Goal: Transaction & Acquisition: Download file/media

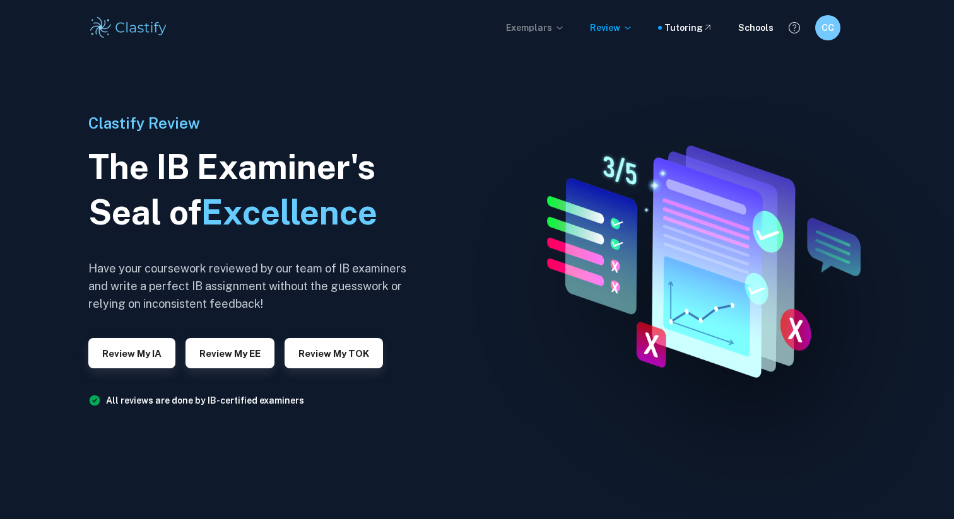
click at [469, 25] on p "Exemplars" at bounding box center [535, 28] width 59 height 14
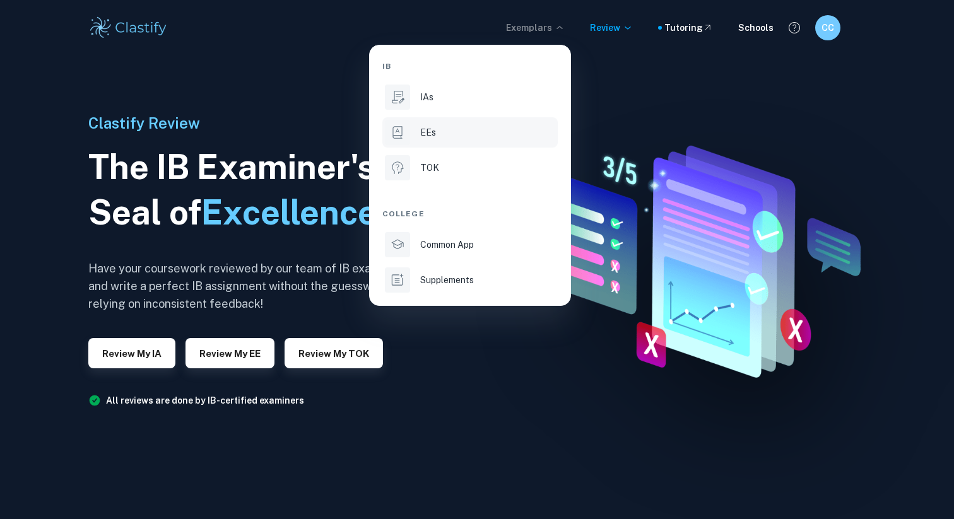
click at [469, 134] on div "EEs" at bounding box center [487, 133] width 135 height 14
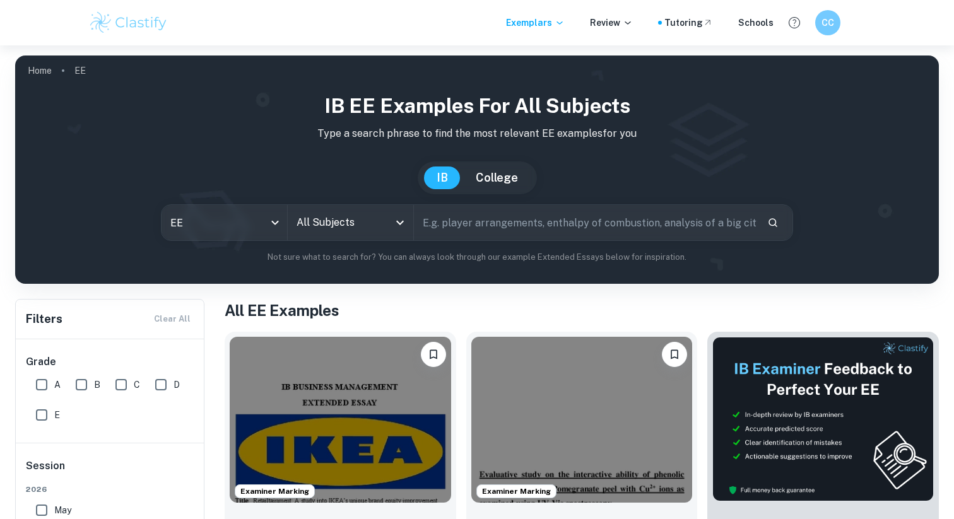
click at [469, 222] on input "text" at bounding box center [585, 222] width 343 height 35
type input "h"
click at [381, 220] on input "All Subjects" at bounding box center [340, 223] width 95 height 24
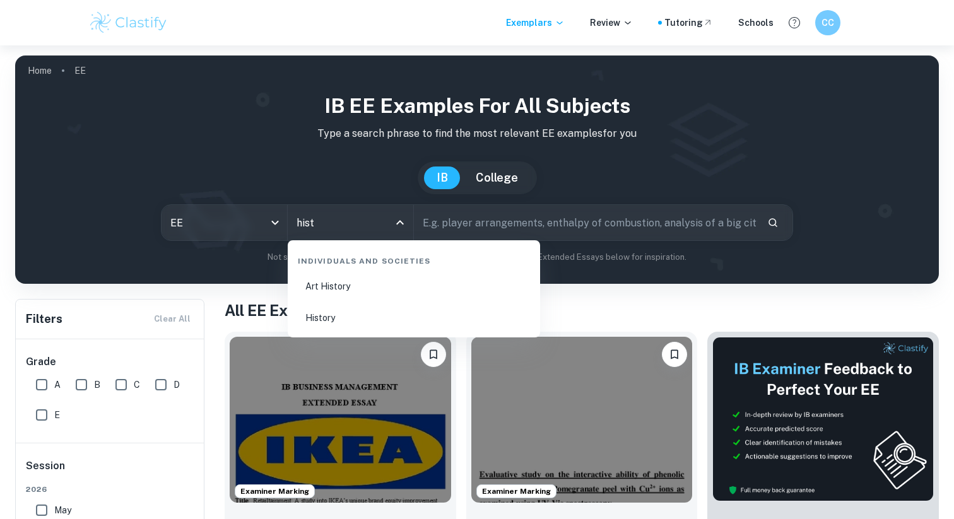
click at [357, 321] on li "History" at bounding box center [414, 317] width 242 height 29
type input "History"
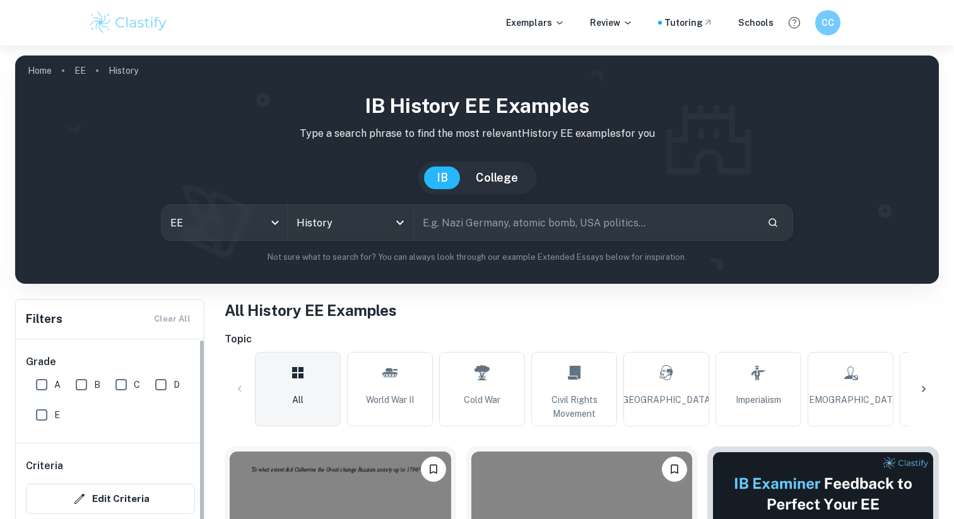
click at [40, 381] on input "A" at bounding box center [41, 384] width 25 height 25
checkbox input "true"
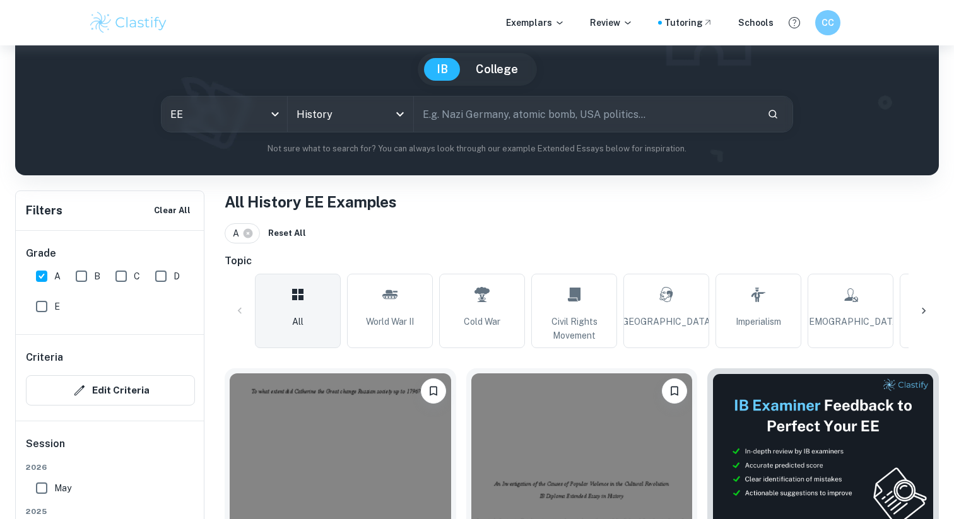
scroll to position [184, 0]
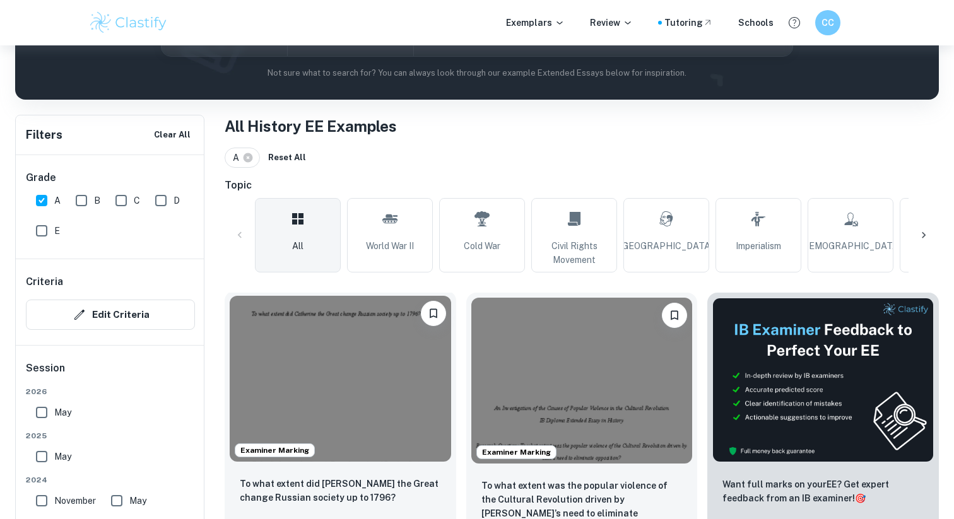
click at [326, 401] on img at bounding box center [340, 379] width 221 height 166
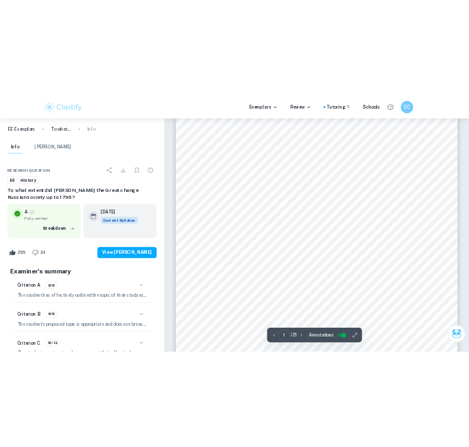
scroll to position [258, 0]
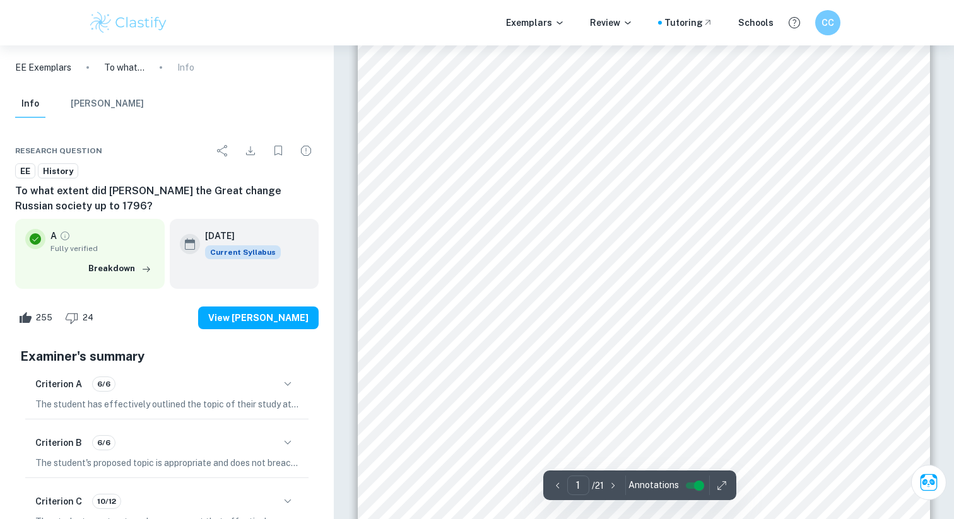
click at [252, 150] on icon "Download" at bounding box center [250, 150] width 15 height 15
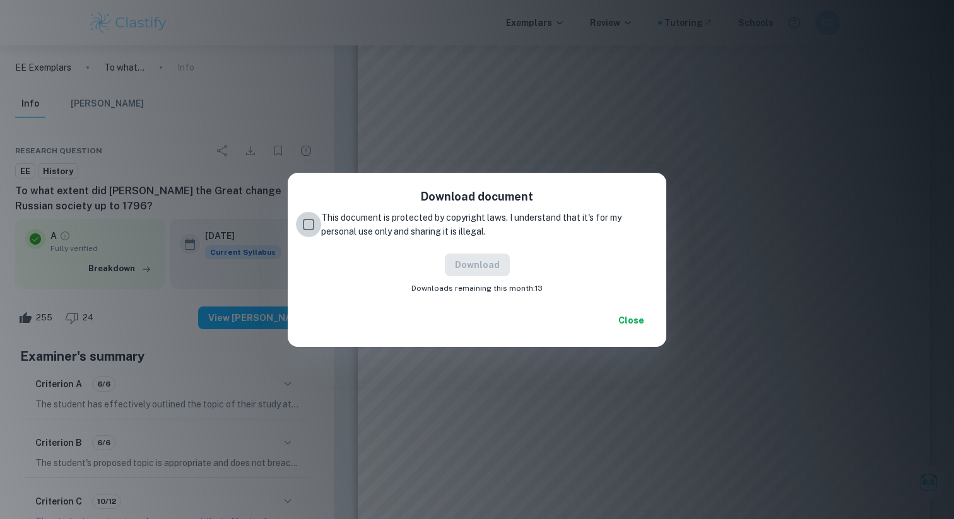
click at [313, 225] on input "This document is protected by copyright laws. I understand that it's for my per…" at bounding box center [308, 224] width 25 height 25
checkbox input "true"
click at [469, 266] on button "Download" at bounding box center [477, 265] width 65 height 23
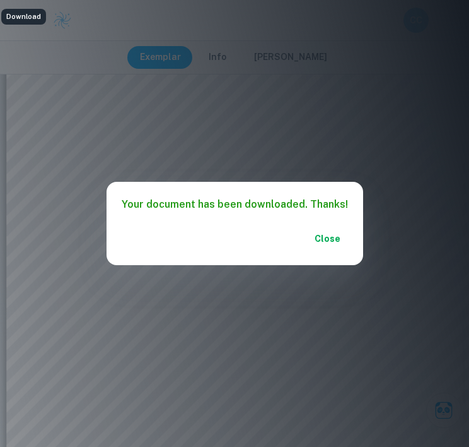
click at [311, 238] on button "Close" at bounding box center [328, 238] width 40 height 23
